Goal: Check status: Check status

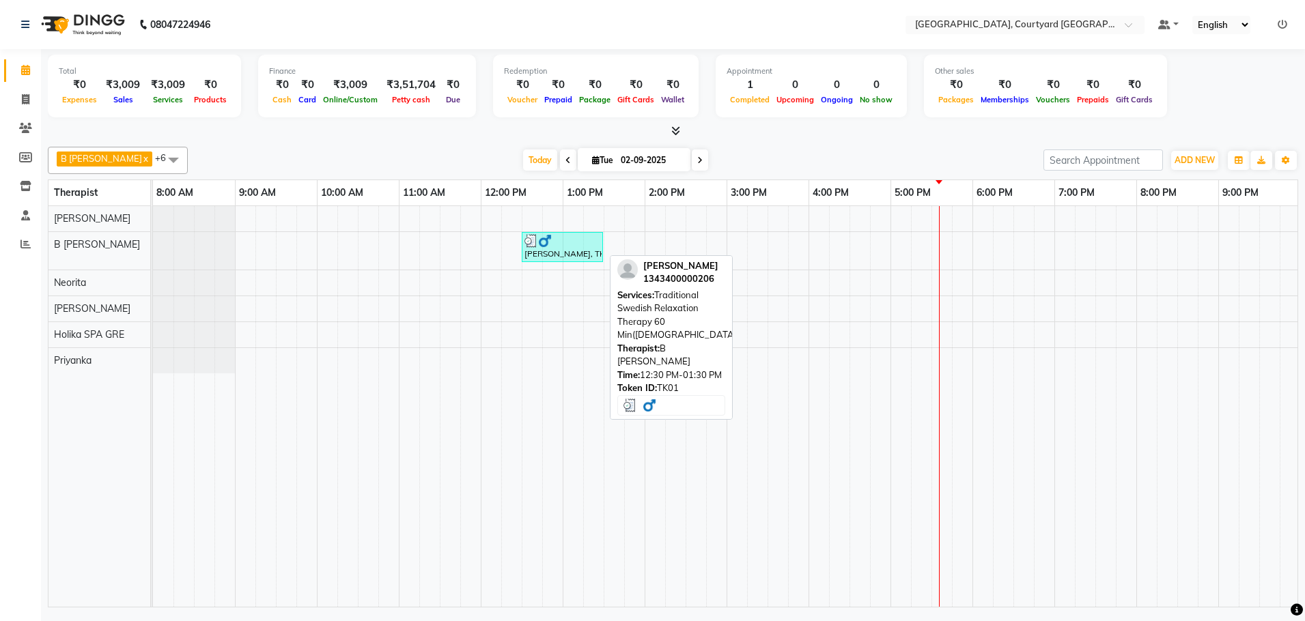
click at [561, 255] on div "[PERSON_NAME], TK01, 12:30 PM-01:30 PM, Traditional Swedish Relaxation Therapy …" at bounding box center [562, 247] width 79 height 26
select select "3"
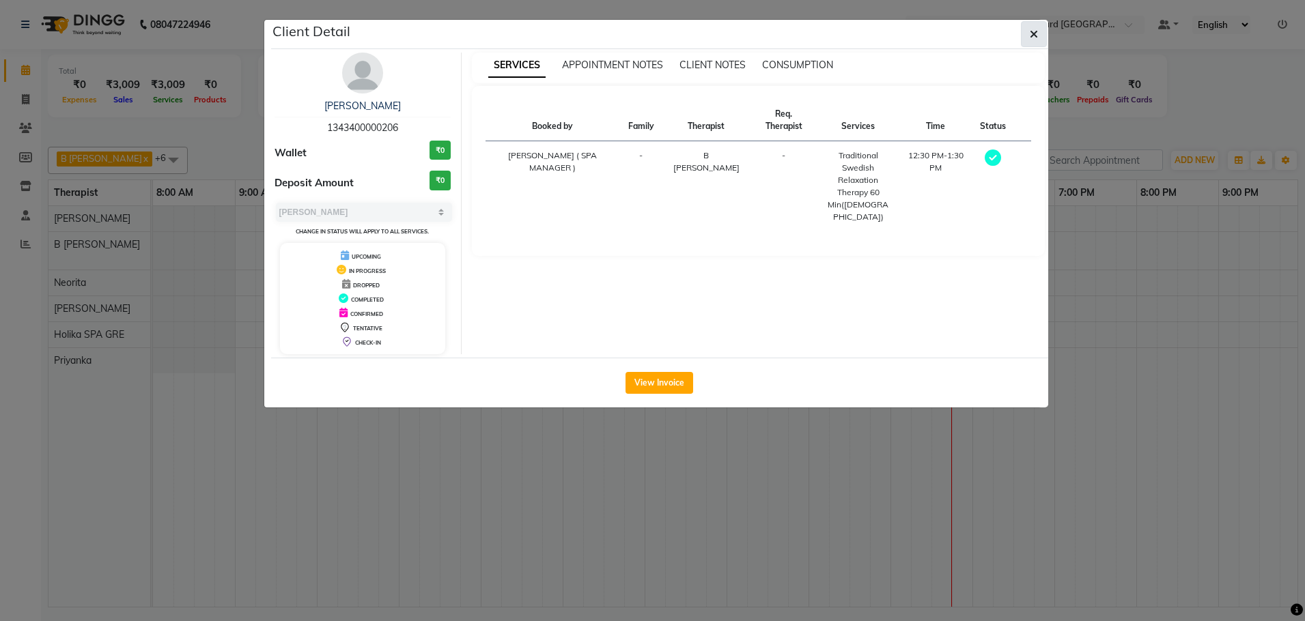
click at [1041, 31] on button "button" at bounding box center [1034, 34] width 26 height 26
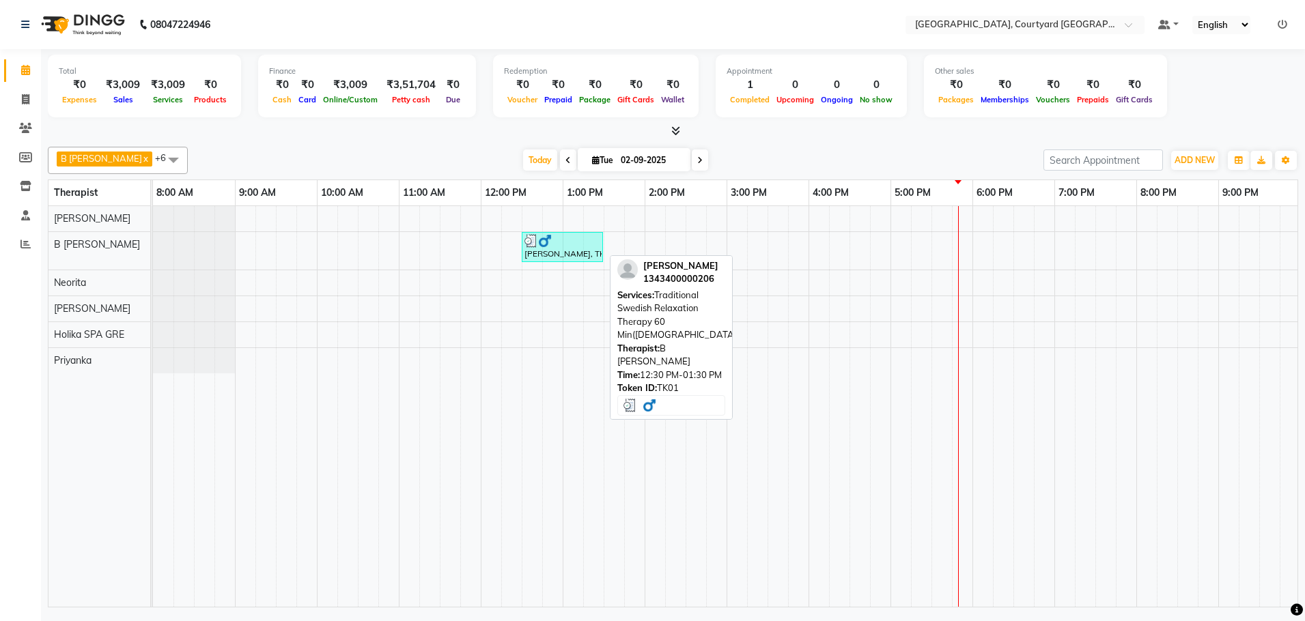
click at [567, 252] on div "[PERSON_NAME], TK01, 12:30 PM-01:30 PM, Traditional Swedish Relaxation Therapy …" at bounding box center [562, 247] width 79 height 26
select select "3"
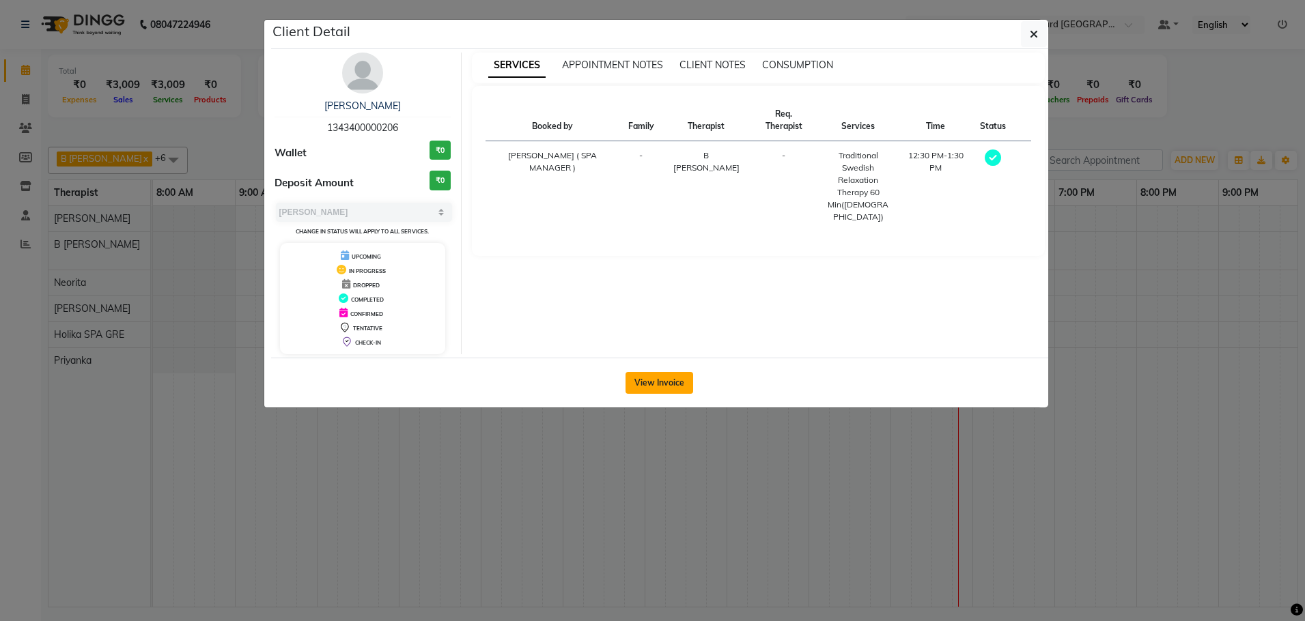
click at [659, 386] on button "View Invoice" at bounding box center [659, 383] width 68 height 22
